Goal: Task Accomplishment & Management: Use online tool/utility

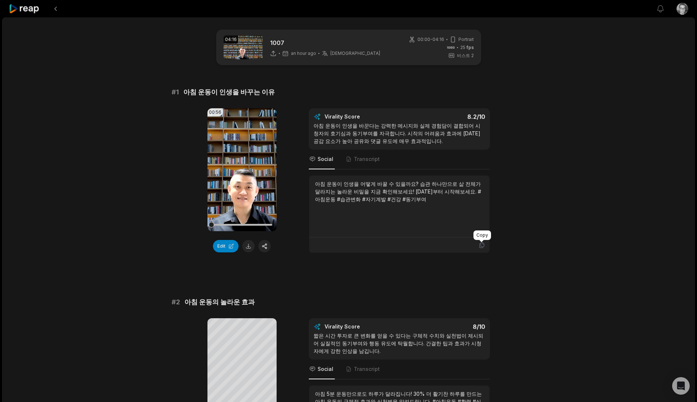
click at [482, 248] on icon at bounding box center [481, 245] width 4 height 5
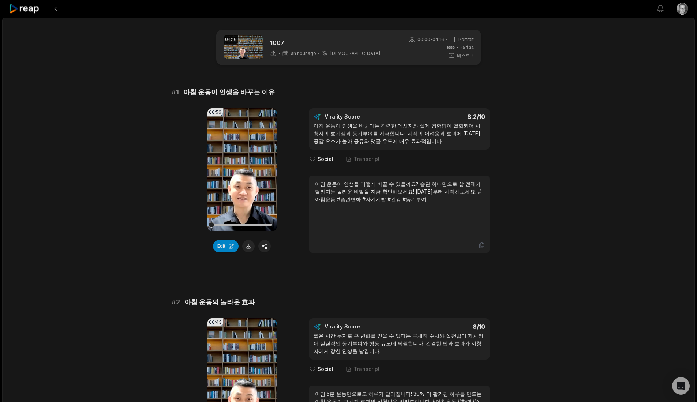
drag, startPoint x: 373, startPoint y: 12, endPoint x: 563, endPoint y: 50, distance: 194.0
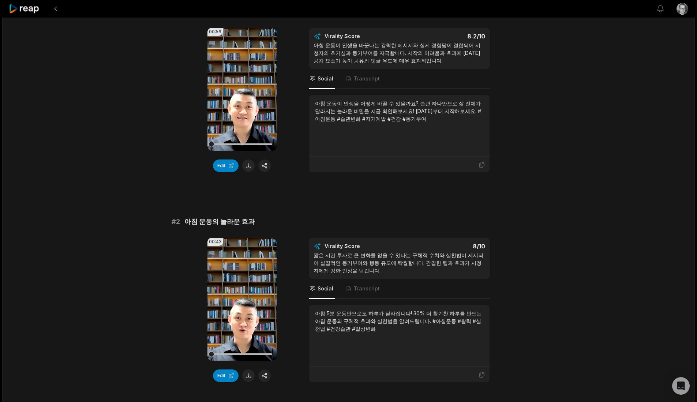
scroll to position [122, 0]
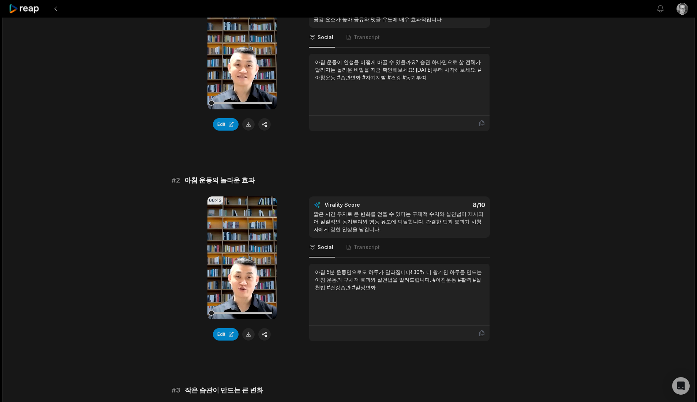
drag, startPoint x: 251, startPoint y: 337, endPoint x: 285, endPoint y: 298, distance: 51.9
click at [251, 337] on button at bounding box center [248, 334] width 12 height 12
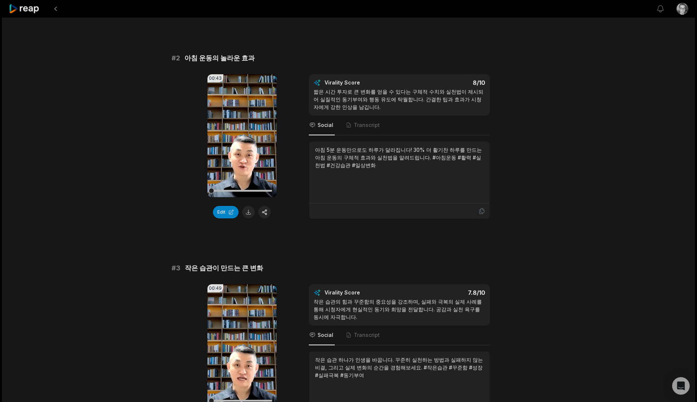
scroll to position [366, 0]
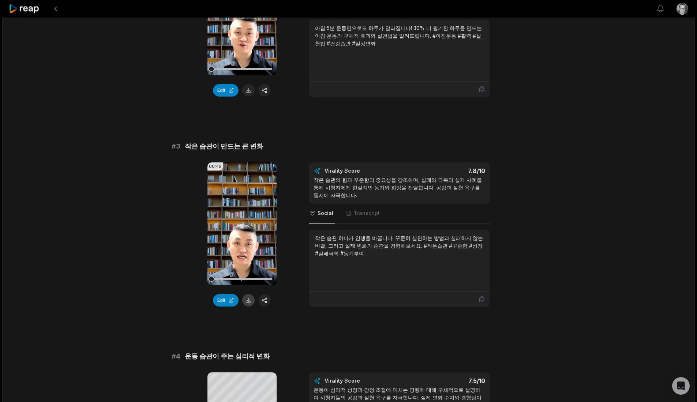
click at [249, 302] on button at bounding box center [248, 300] width 12 height 12
click at [597, 374] on div "04:16 1007 an hour ago Korean ko 00:00 - 04:16 Portrait 25 fps 비스트 2 # 1 아침 운동이…" at bounding box center [348, 321] width 693 height 1339
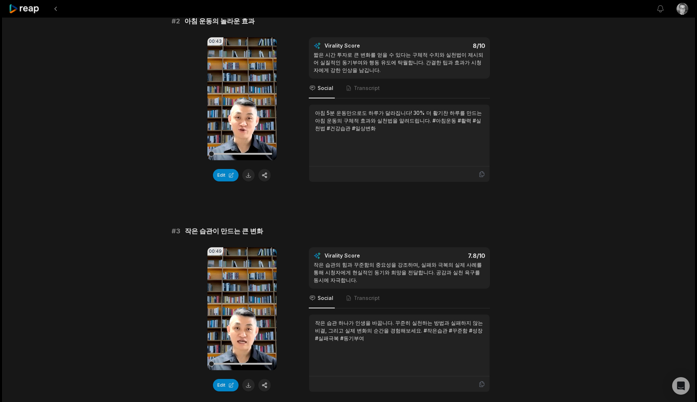
scroll to position [244, 0]
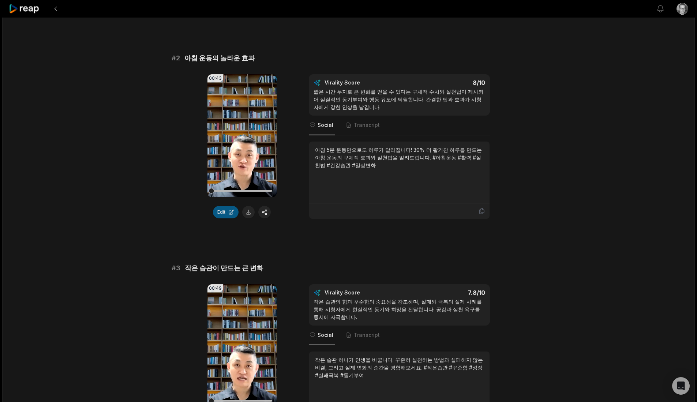
click at [218, 212] on button "Edit" at bounding box center [226, 212] width 26 height 12
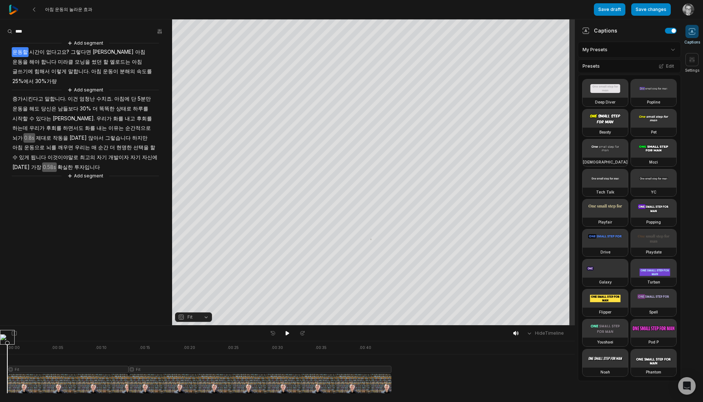
drag, startPoint x: 31, startPoint y: 10, endPoint x: 68, endPoint y: 101, distance: 97.7
click at [31, 10] on icon at bounding box center [34, 10] width 6 height 6
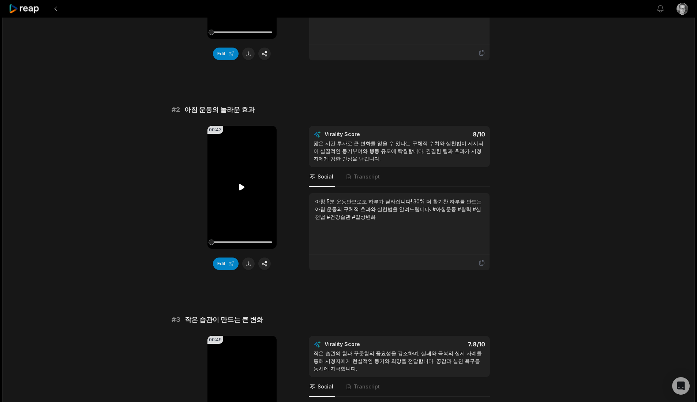
scroll to position [244, 0]
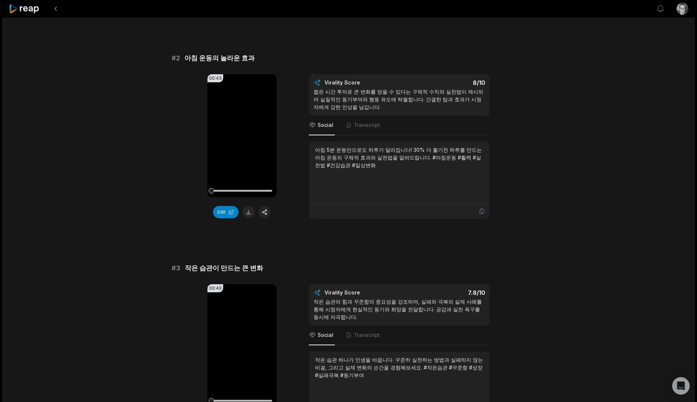
click at [230, 266] on span "작은 습관이 만드는 큰 변화" at bounding box center [224, 268] width 78 height 10
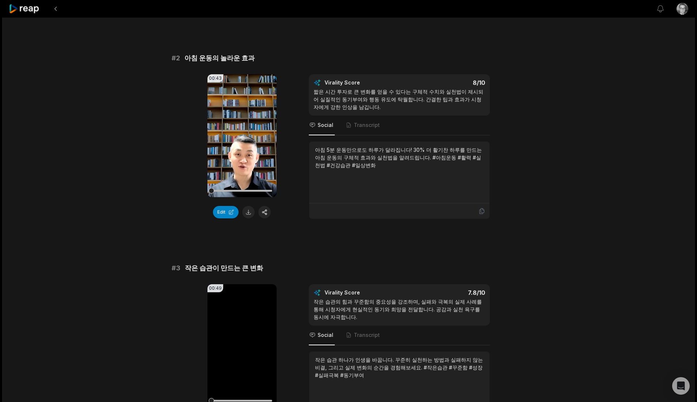
click at [230, 266] on span "작은 습관이 만드는 큰 변화" at bounding box center [224, 268] width 78 height 10
click at [229, 266] on span "작은 습관이 만드는 큰 변화" at bounding box center [224, 268] width 78 height 10
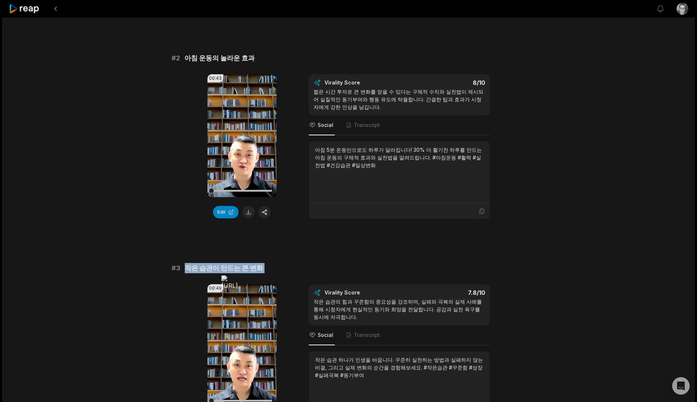
copy span "작은 습관이 만드는 큰 변화"
